Goal: Task Accomplishment & Management: Manage account settings

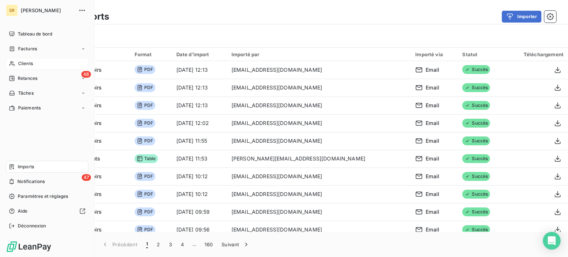
click at [20, 66] on span "Clients" at bounding box center [25, 63] width 15 height 7
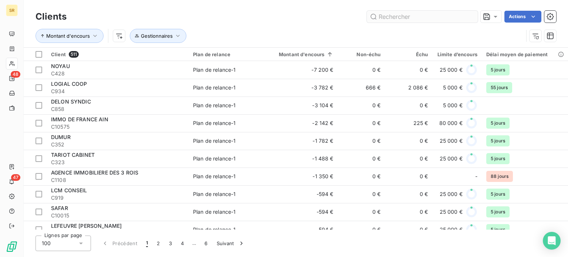
click at [400, 18] on input "text" at bounding box center [422, 17] width 111 height 12
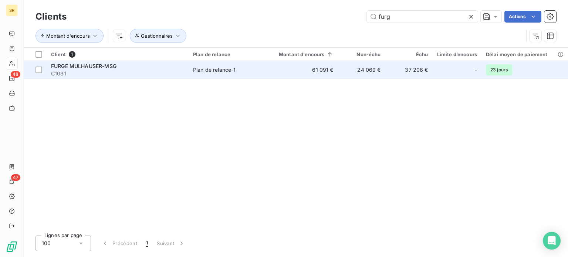
type input "furg"
click at [95, 64] on span "FURGE MULHAUSER-MSG" at bounding box center [83, 66] width 65 height 6
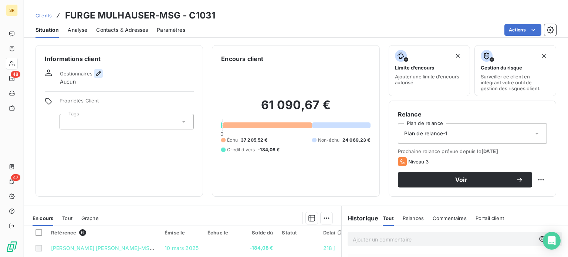
click at [98, 74] on icon "button" at bounding box center [98, 73] width 5 height 5
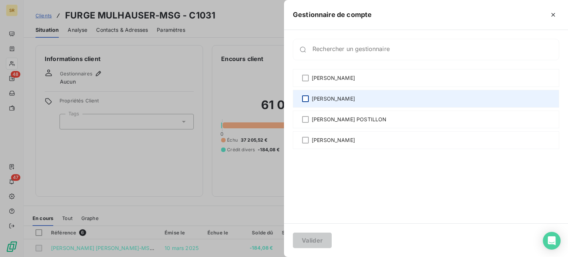
click at [303, 100] on div at bounding box center [305, 98] width 7 height 7
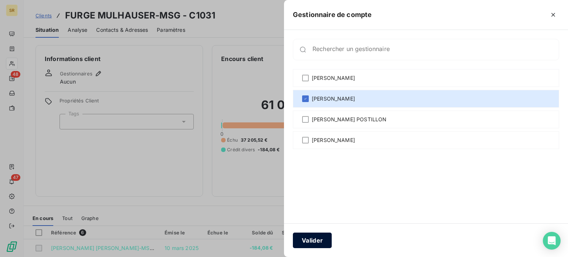
click at [315, 242] on button "Valider" at bounding box center [312, 240] width 39 height 16
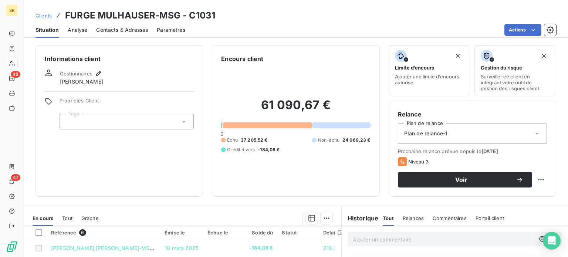
click at [233, 18] on div "Clients [PERSON_NAME] [PERSON_NAME]-MSG - C1031" at bounding box center [296, 15] width 544 height 13
